Goal: Task Accomplishment & Management: Use online tool/utility

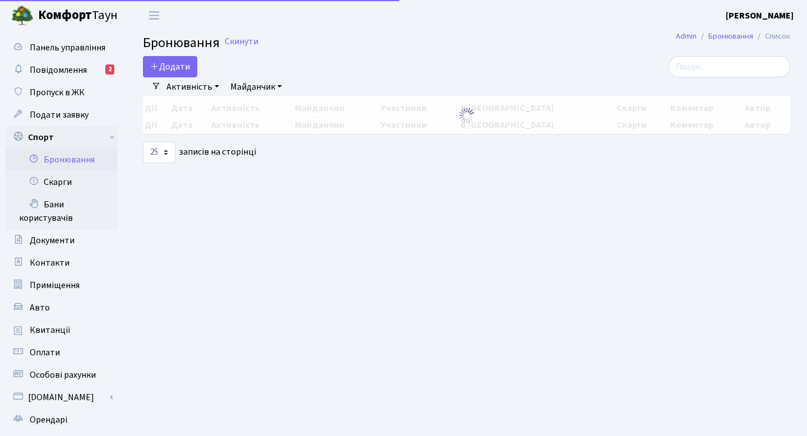
select select "25"
click at [190, 67] on button "Додати" at bounding box center [170, 66] width 54 height 21
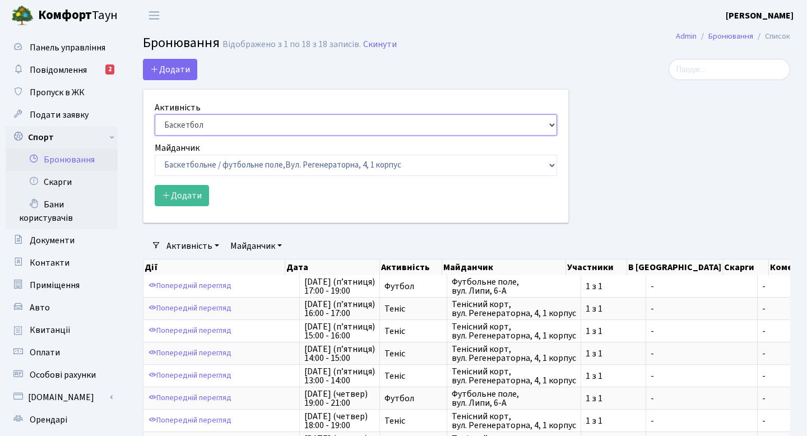
click at [211, 119] on select "Баскетбол Волейбол Йога Катання на роликах Настільний теніс Теніс Футбол Фітнес" at bounding box center [356, 124] width 402 height 21
select select "1"
click at [155, 114] on select "Баскетбол Волейбол Йога Катання на роликах Настільний теніс Теніс Футбол Фітнес" at bounding box center [356, 124] width 402 height 21
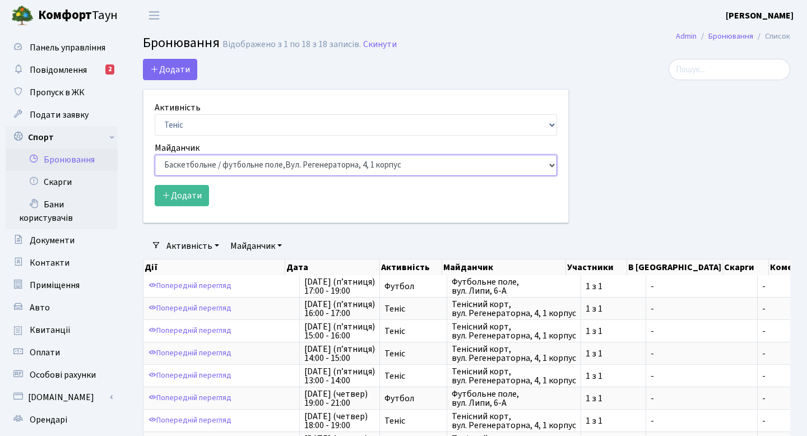
click at [222, 167] on select "Баскетбольне / футбольне поле, Вул. Регенераторна, 4, 1 корпус Баскетбольне пол…" at bounding box center [356, 165] width 402 height 21
select select "1"
click at [155, 155] on select "Баскетбольне / футбольне поле, Вул. Регенераторна, 4, 1 корпус Баскетбольне пол…" at bounding box center [356, 165] width 402 height 21
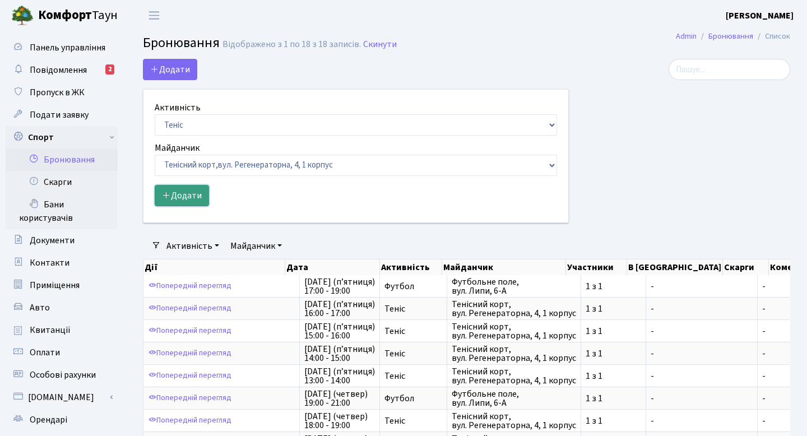
click at [184, 194] on button "Додати" at bounding box center [182, 195] width 54 height 21
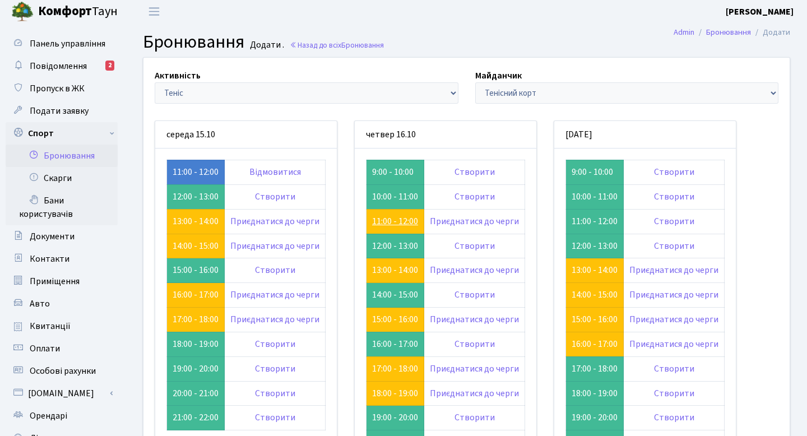
scroll to position [4, 0]
click at [202, 170] on link "11:00 - 12:00" at bounding box center [196, 171] width 46 height 12
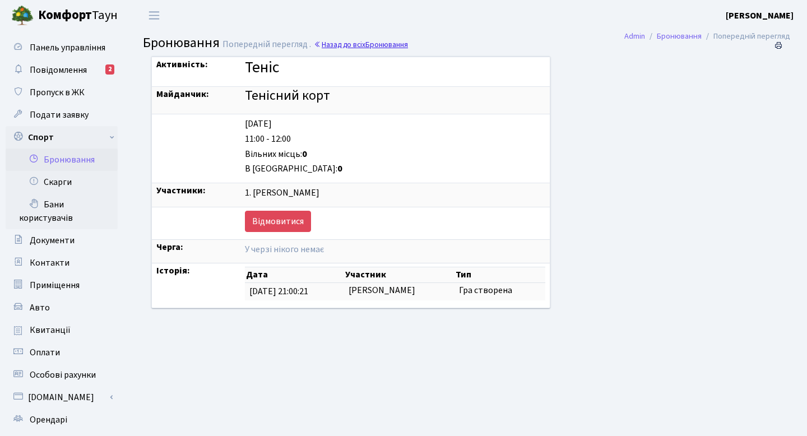
click at [369, 49] on span "Бронювання" at bounding box center [386, 44] width 43 height 11
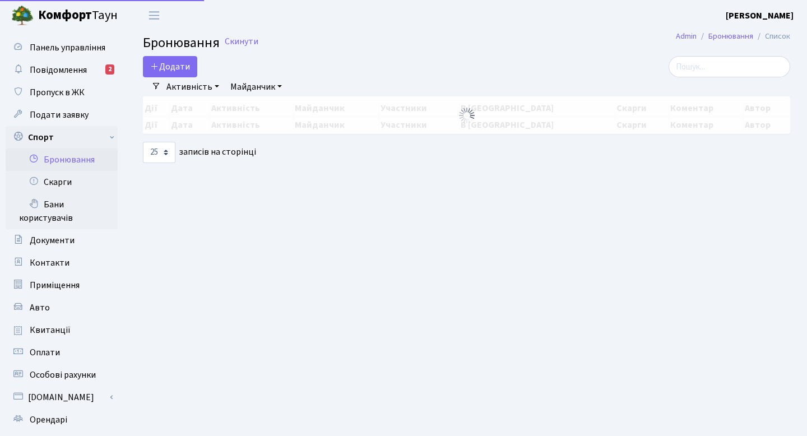
select select "25"
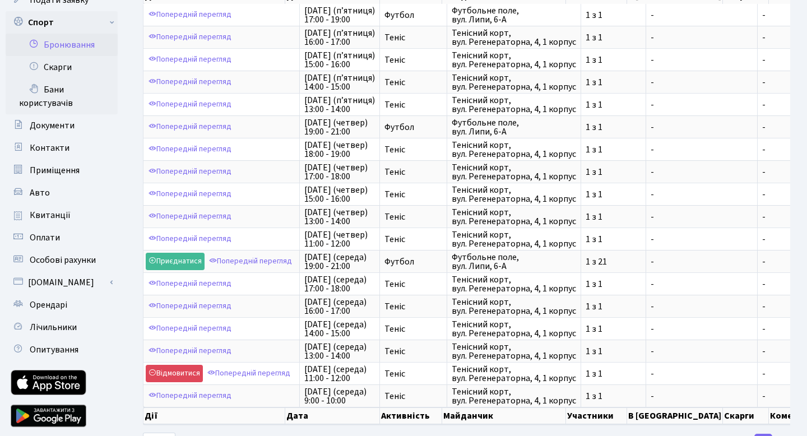
scroll to position [162, 0]
